Goal: Check status: Check status

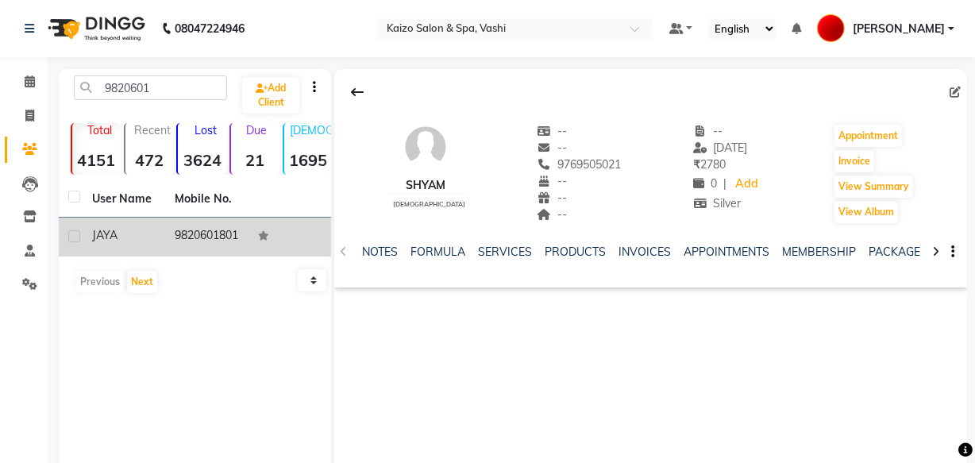
type input "9820601"
click at [156, 229] on div "JAYA" at bounding box center [124, 235] width 64 height 17
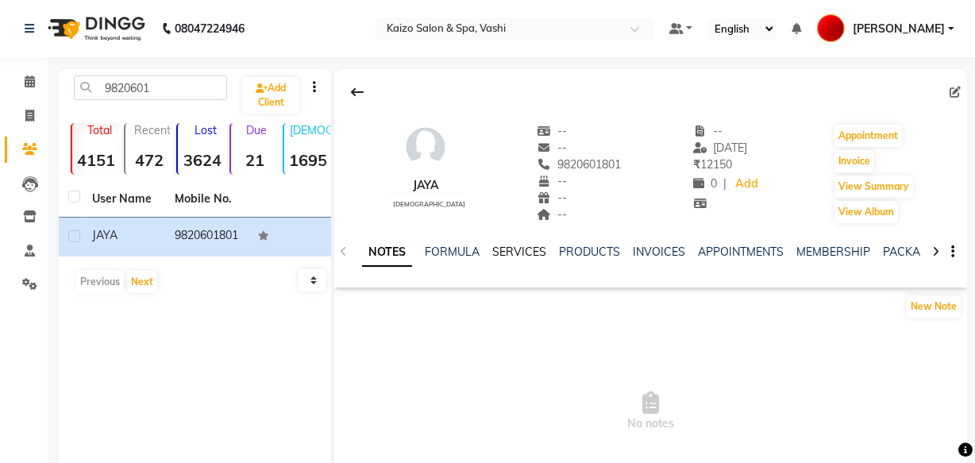
click at [536, 256] on link "SERVICES" at bounding box center [519, 252] width 54 height 14
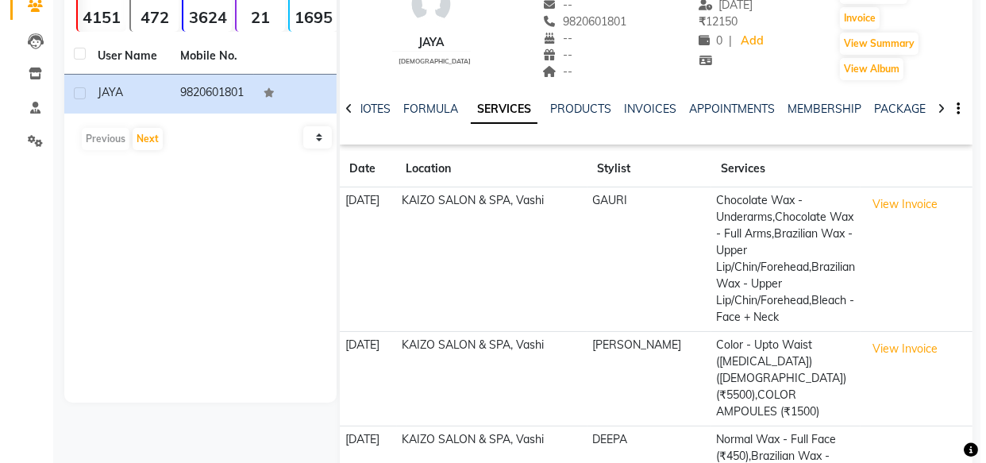
scroll to position [144, 0]
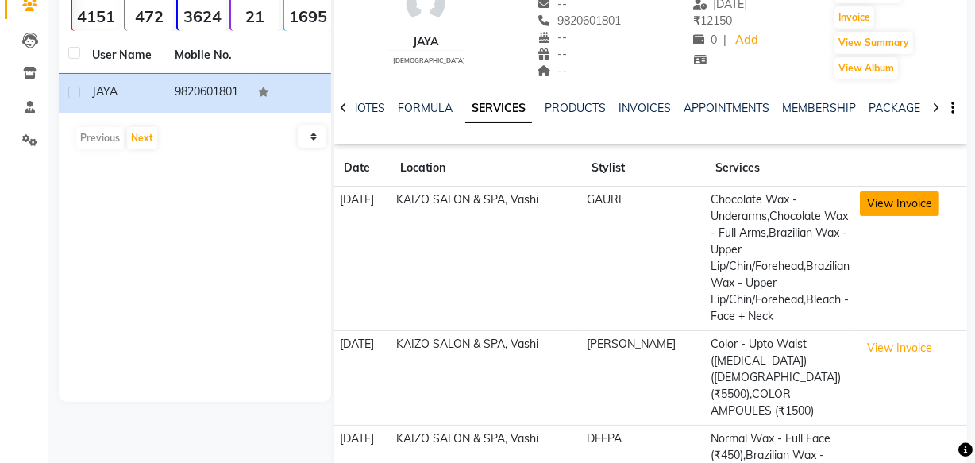
click at [872, 198] on button "View Invoice" at bounding box center [899, 203] width 79 height 25
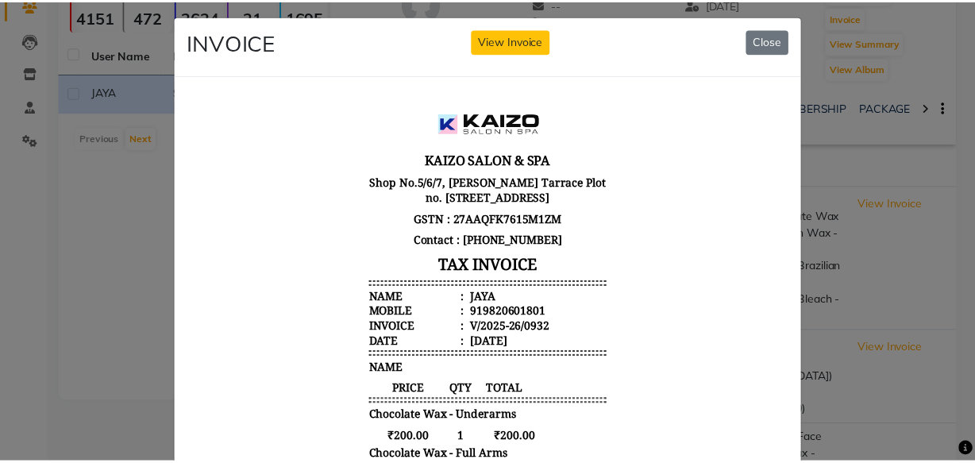
scroll to position [0, 0]
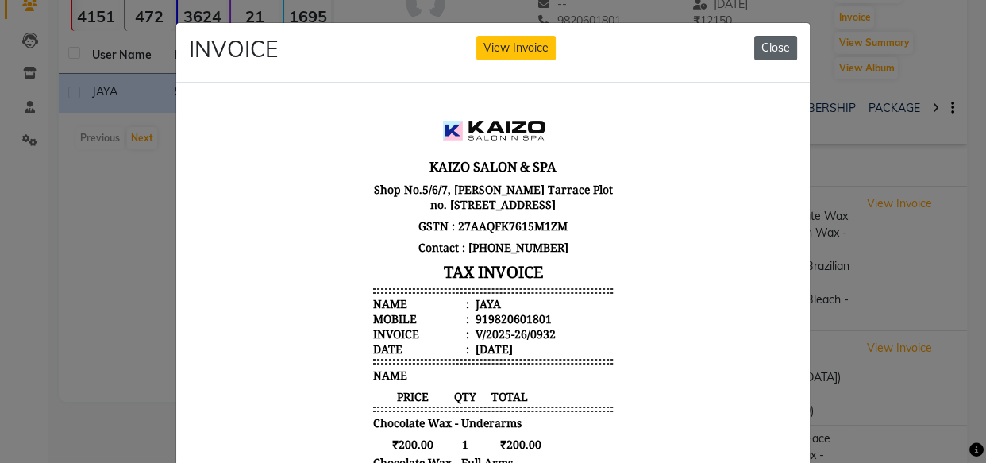
click at [769, 40] on button "Close" at bounding box center [775, 48] width 43 height 25
